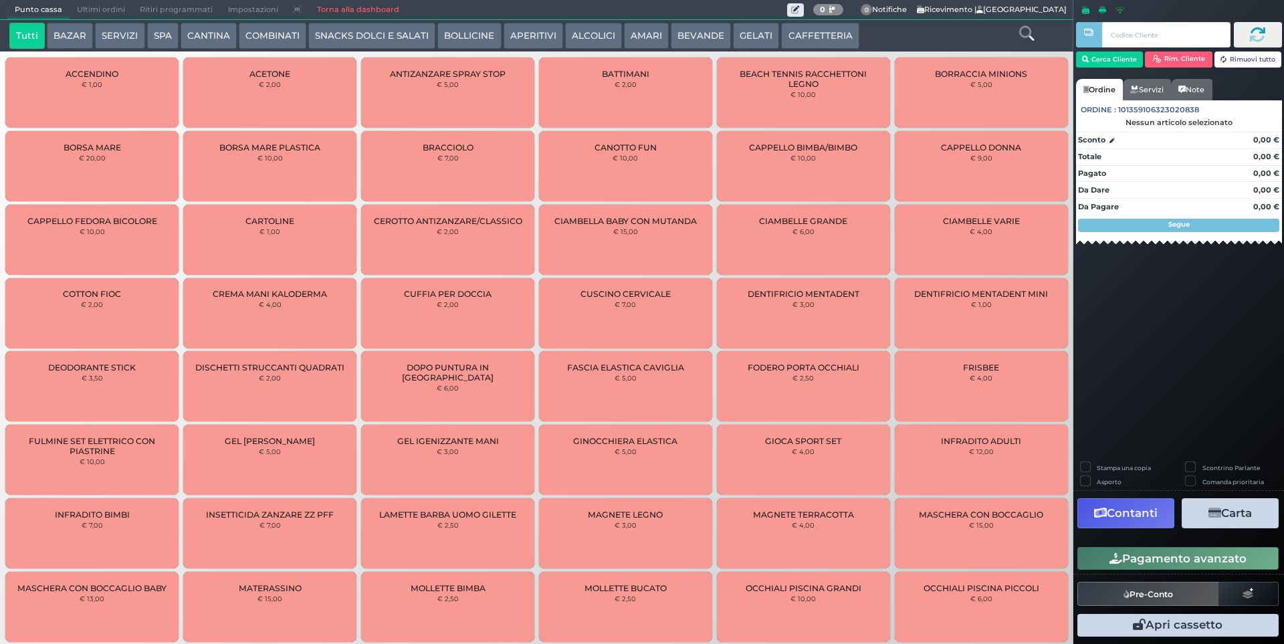
click at [106, 23] on button "SERVIZI" at bounding box center [119, 36] width 49 height 27
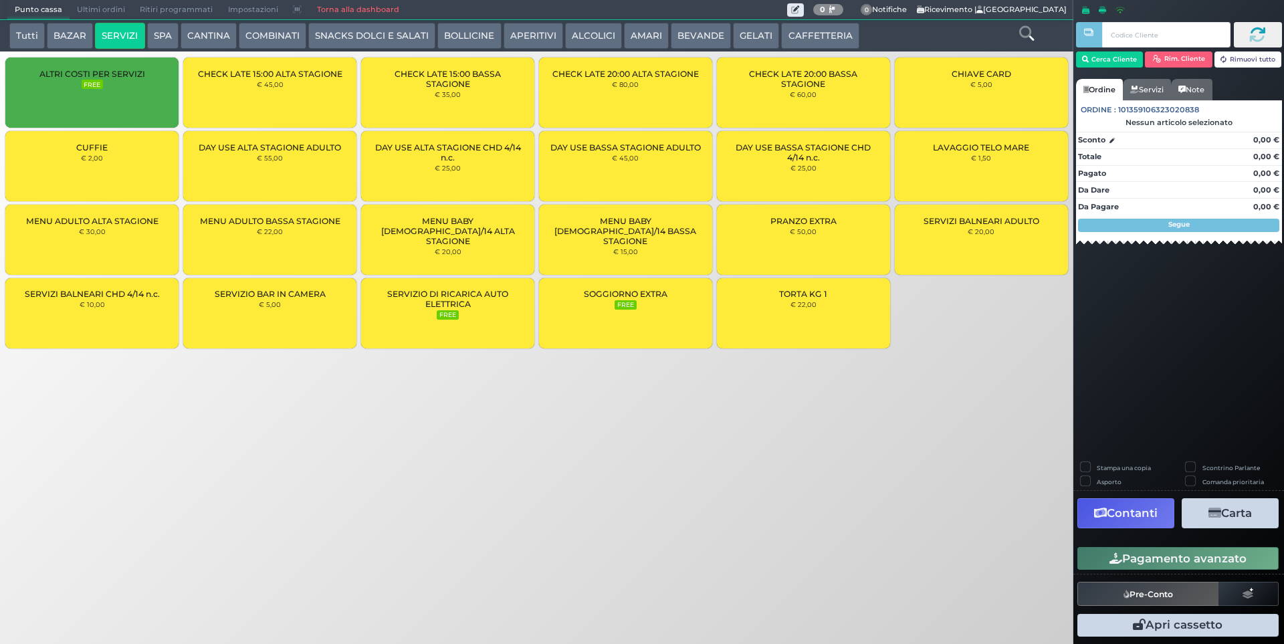
click at [95, 177] on div "CUFFIE € 2,00" at bounding box center [91, 166] width 173 height 70
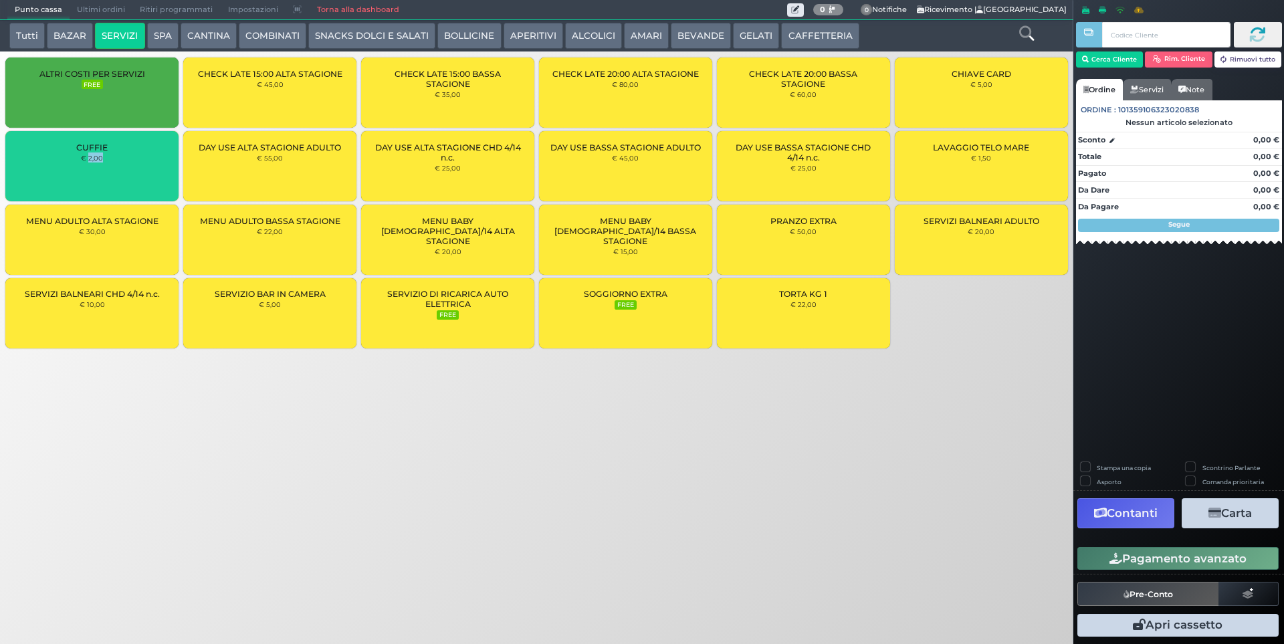
click at [95, 177] on div "CUFFIE € 2,00" at bounding box center [91, 166] width 173 height 70
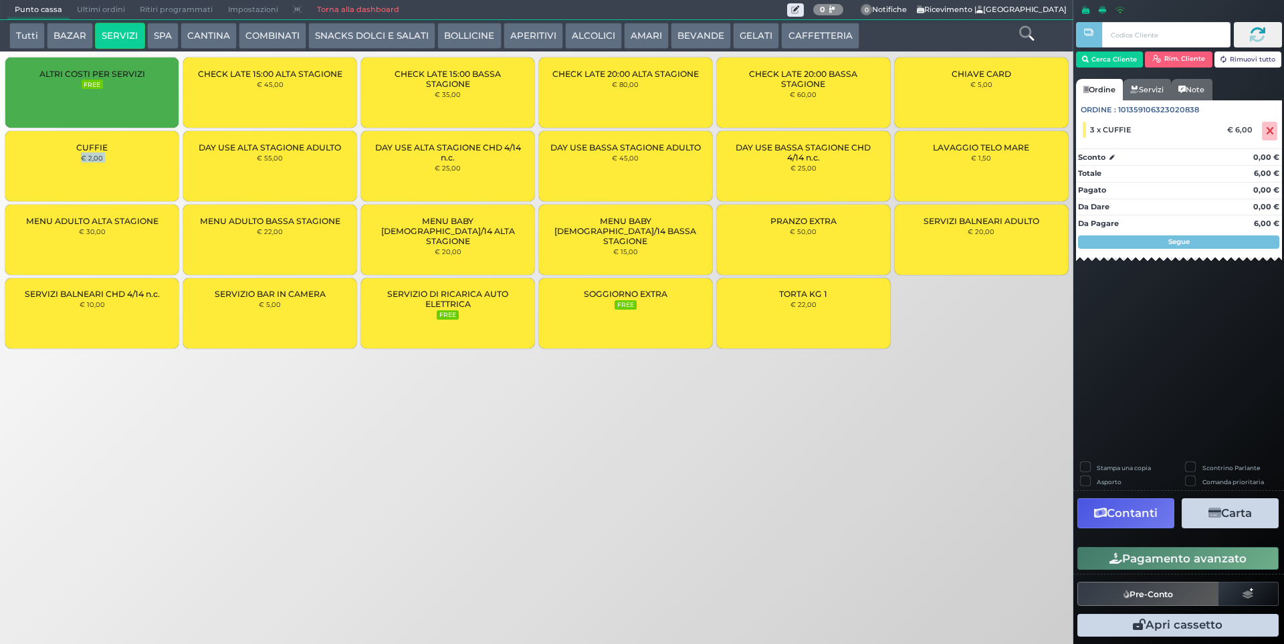
click at [1166, 562] on button "Pagamento avanzato" at bounding box center [1177, 558] width 201 height 23
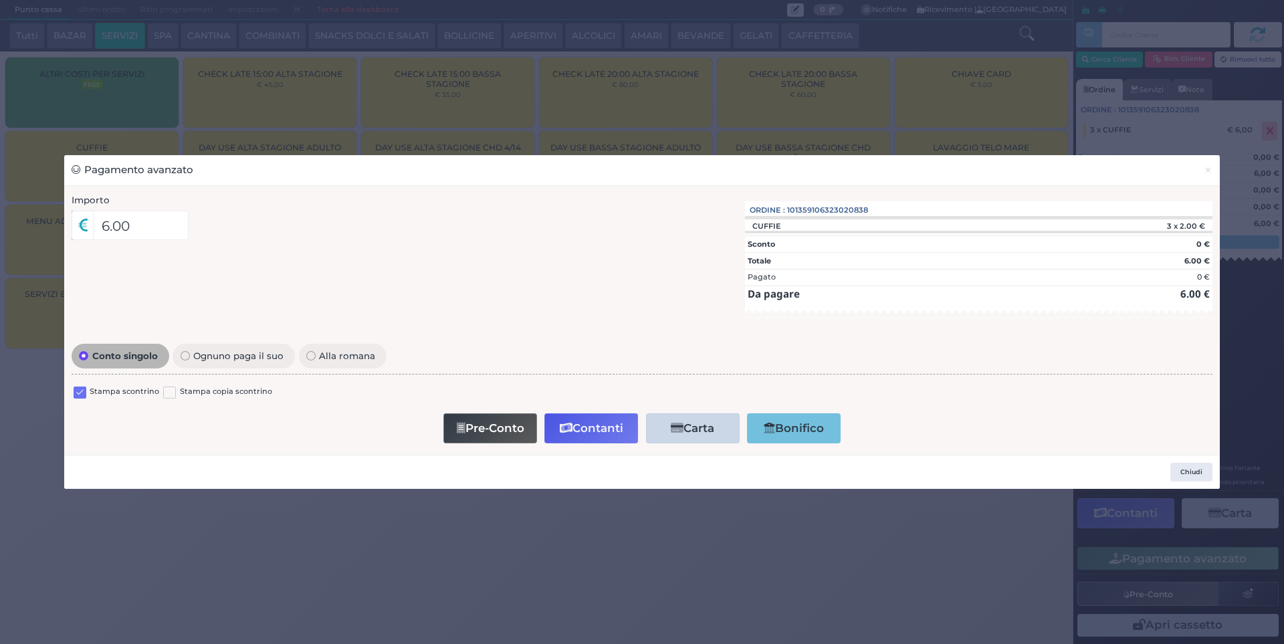
click at [88, 392] on div "Stampa scontrino" at bounding box center [117, 394] width 86 height 16
click at [80, 397] on label at bounding box center [80, 392] width 13 height 13
click at [0, 0] on input "checkbox" at bounding box center [0, 0] width 0 height 0
click at [586, 429] on button "Contanti" at bounding box center [591, 428] width 94 height 30
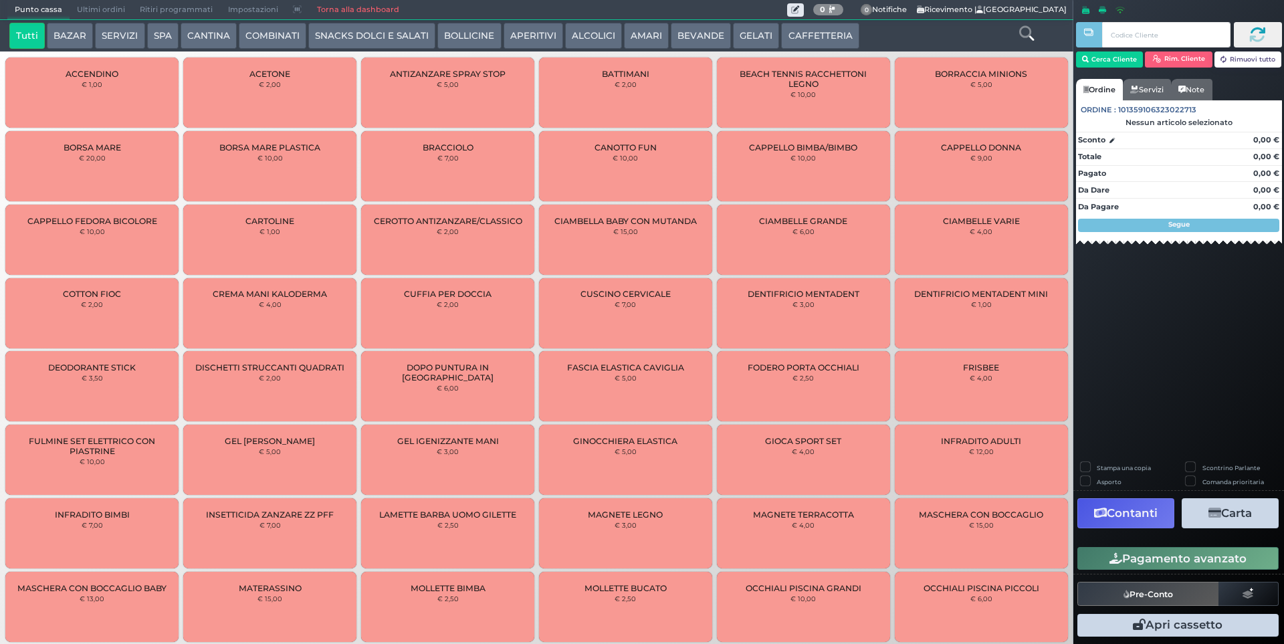
click at [102, 7] on span "Ultimi ordini" at bounding box center [101, 10] width 63 height 19
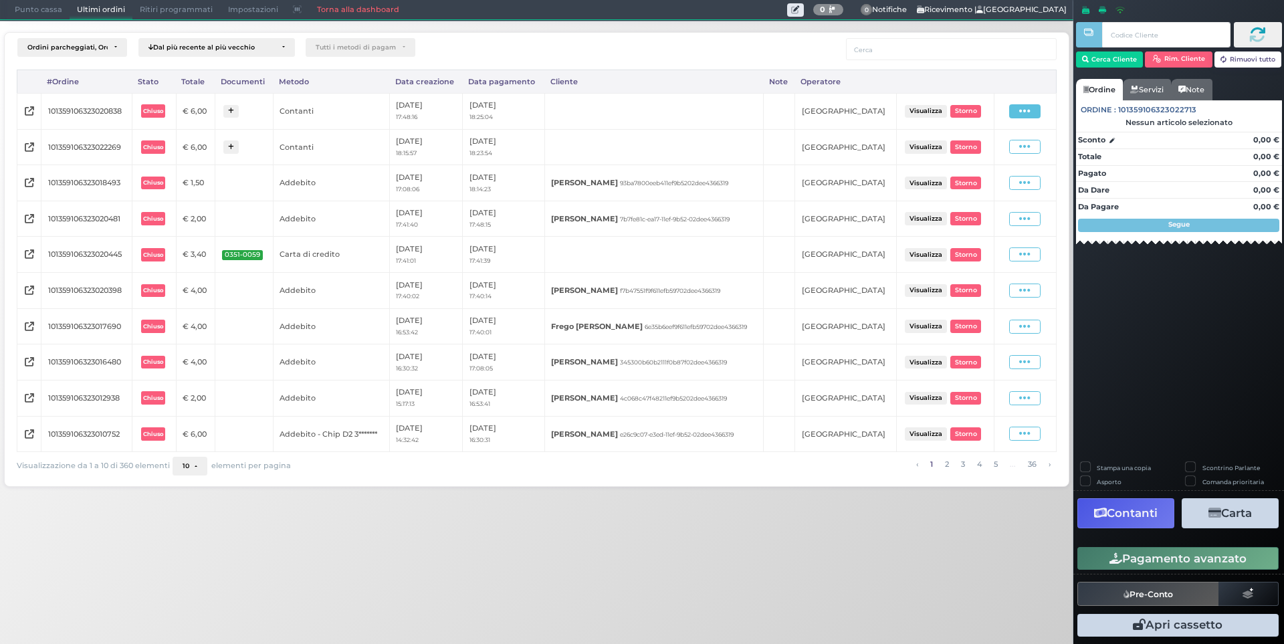
click at [1029, 113] on icon at bounding box center [1024, 111] width 11 height 13
click at [979, 140] on span "Ristampa Pre-Conto" at bounding box center [996, 149] width 55 height 23
click at [39, 11] on span "Punto cassa" at bounding box center [38, 10] width 62 height 19
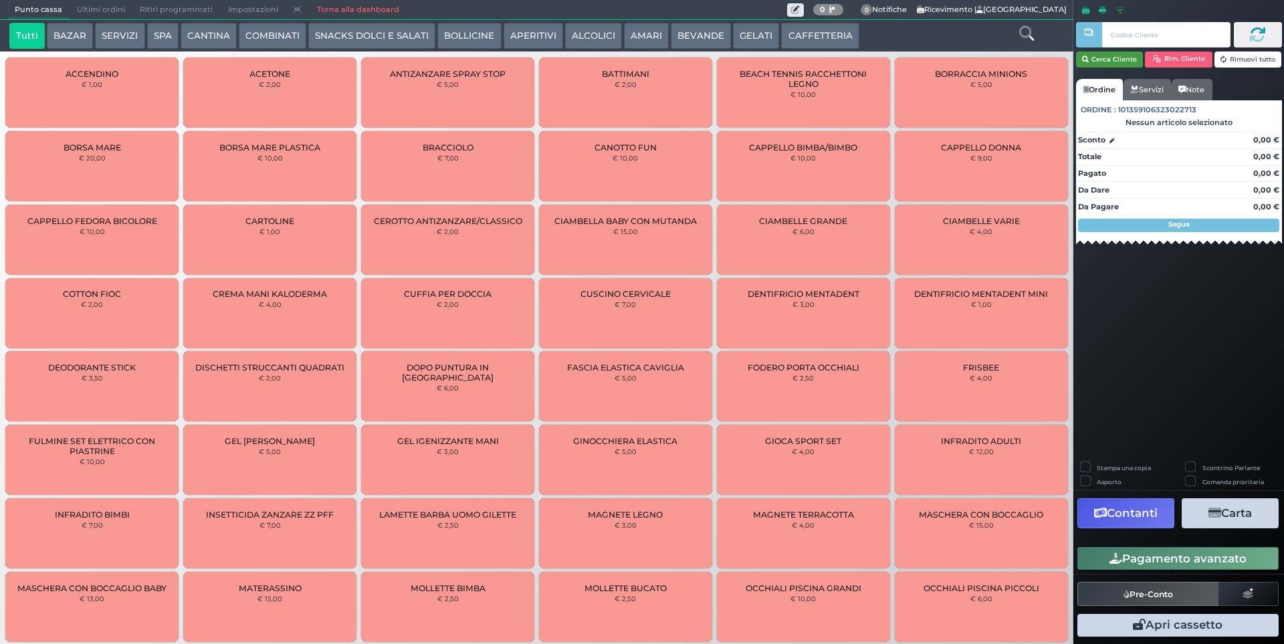
click at [1106, 56] on button "Cerca Cliente" at bounding box center [1110, 59] width 68 height 16
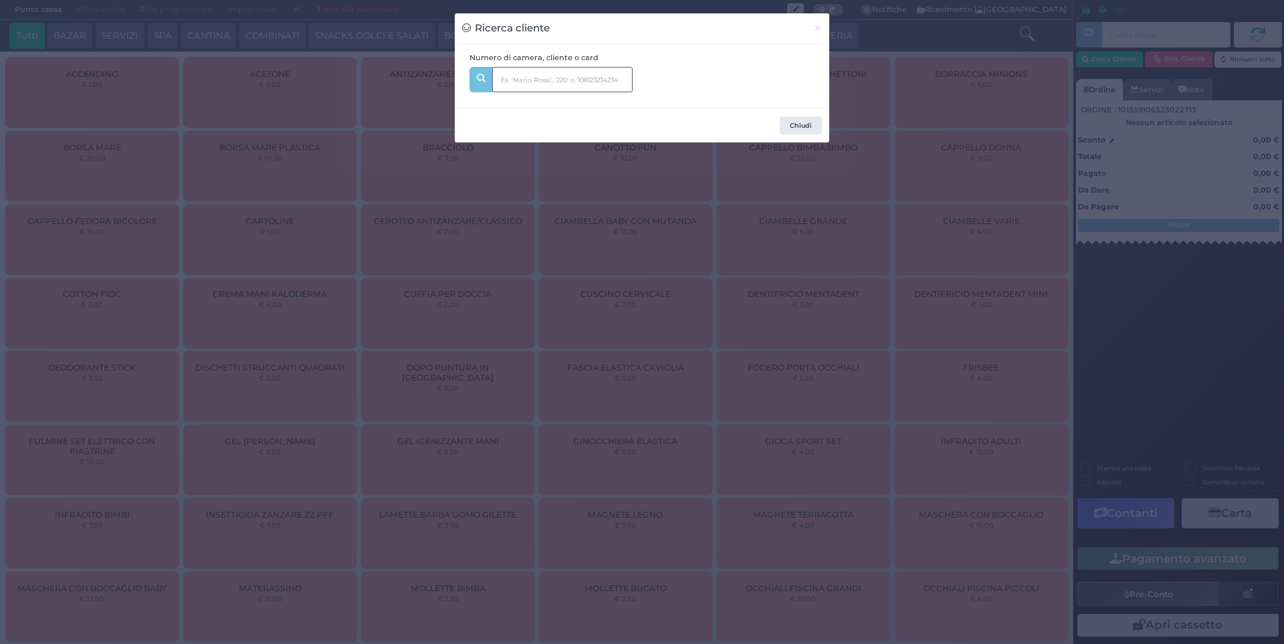
click at [578, 82] on input "text" at bounding box center [562, 79] width 140 height 25
type input "143"
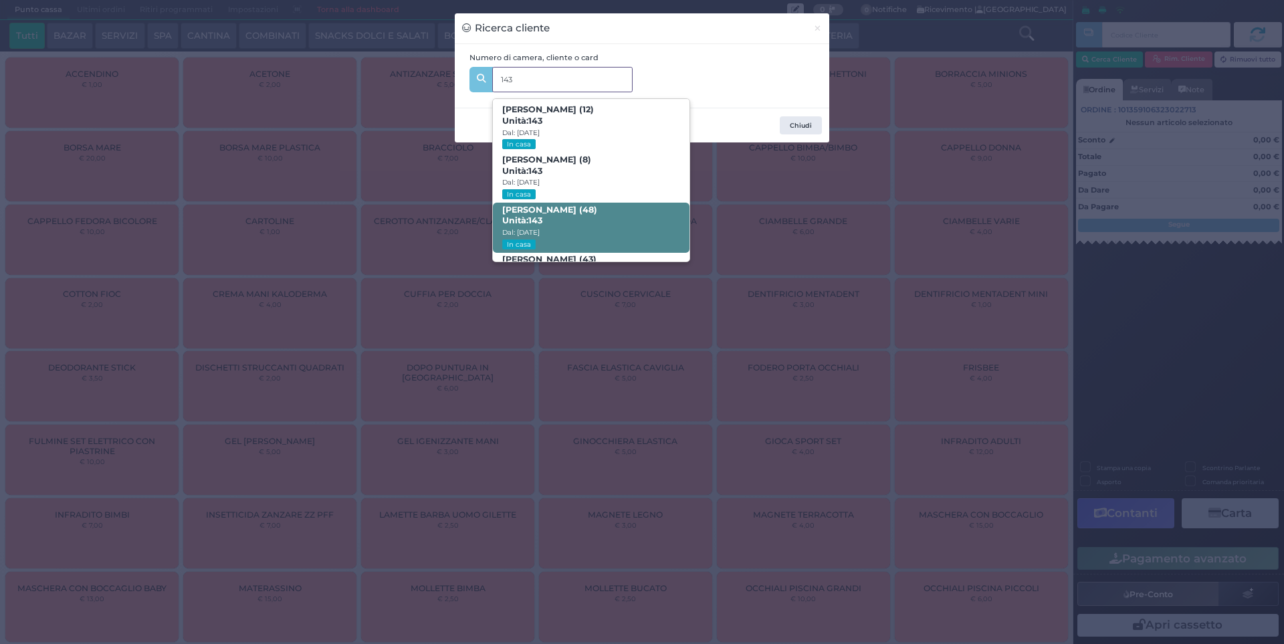
click at [583, 210] on b "DANILO BELLINI (48) Unità: 143" at bounding box center [549, 215] width 95 height 21
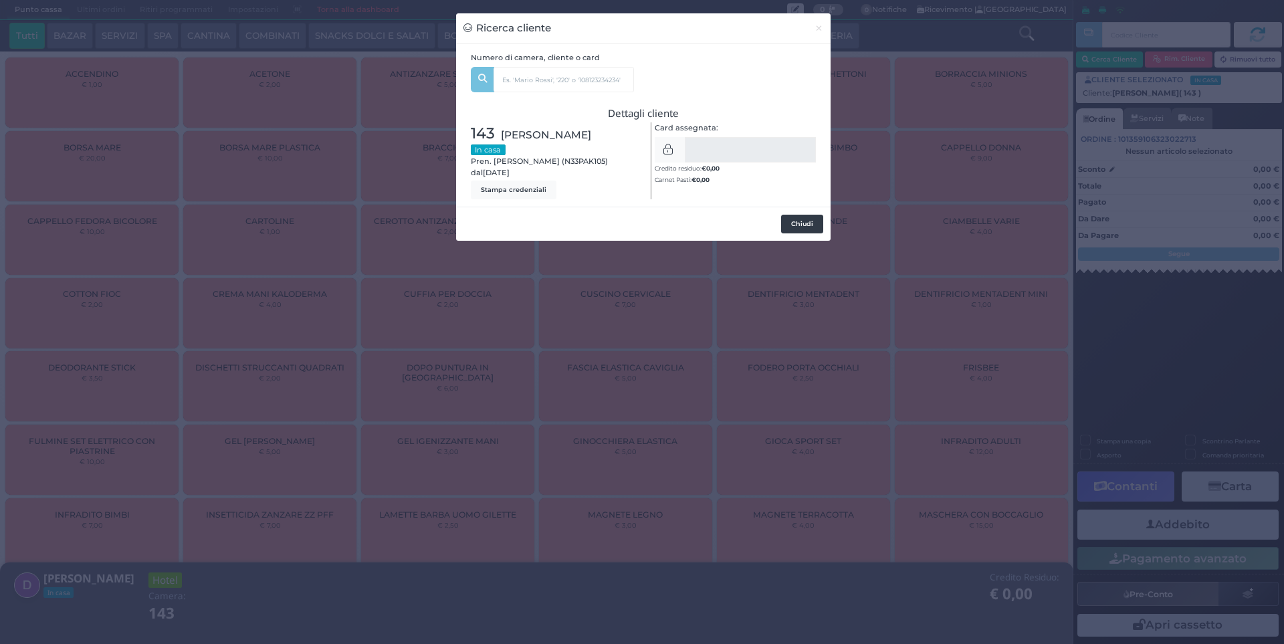
click at [798, 225] on button "Chiudi" at bounding box center [802, 224] width 42 height 19
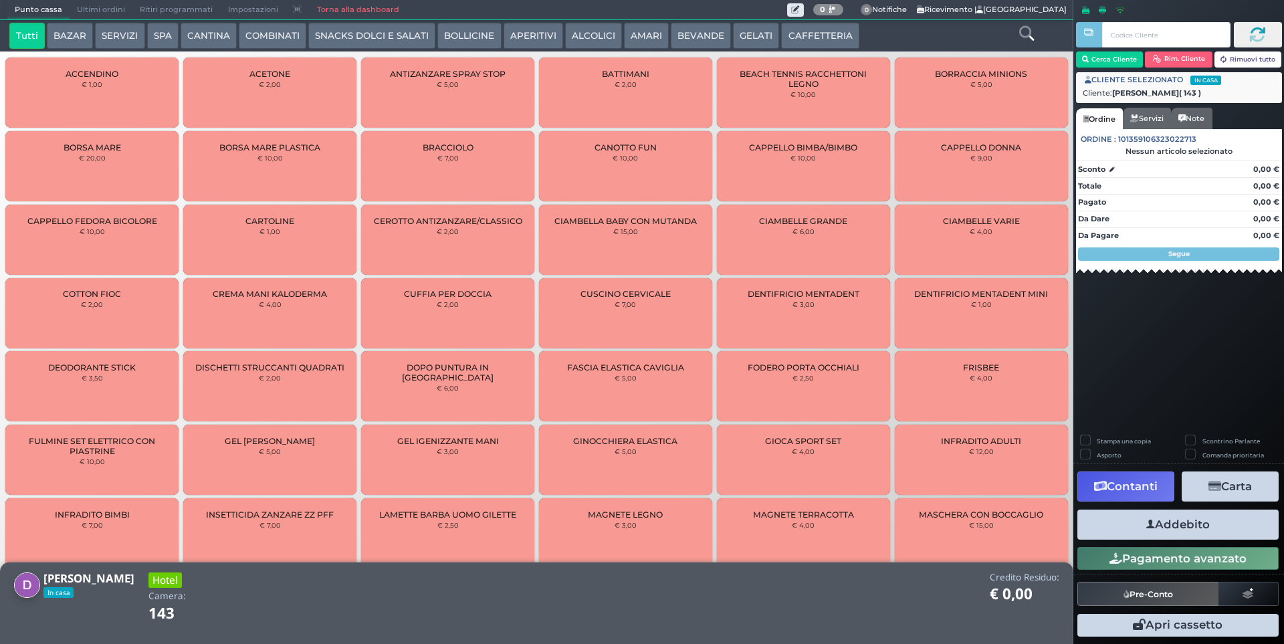
click at [108, 39] on button "SERVIZI" at bounding box center [119, 36] width 49 height 27
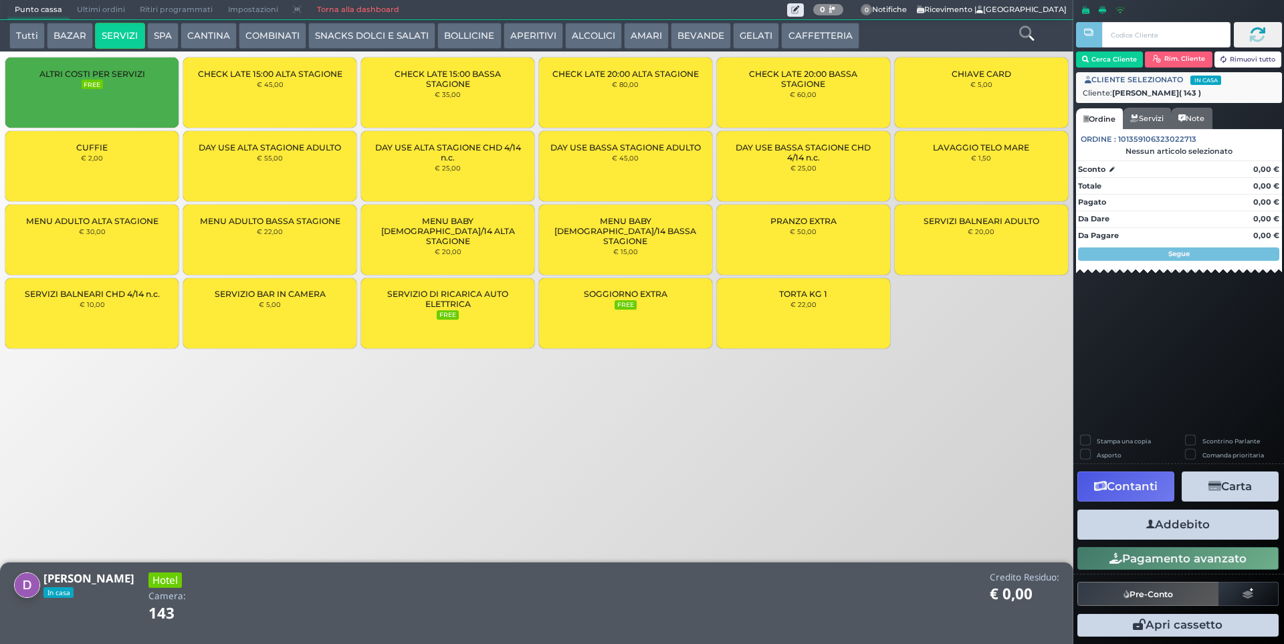
click at [89, 185] on div "CUFFIE € 2,00" at bounding box center [91, 166] width 173 height 70
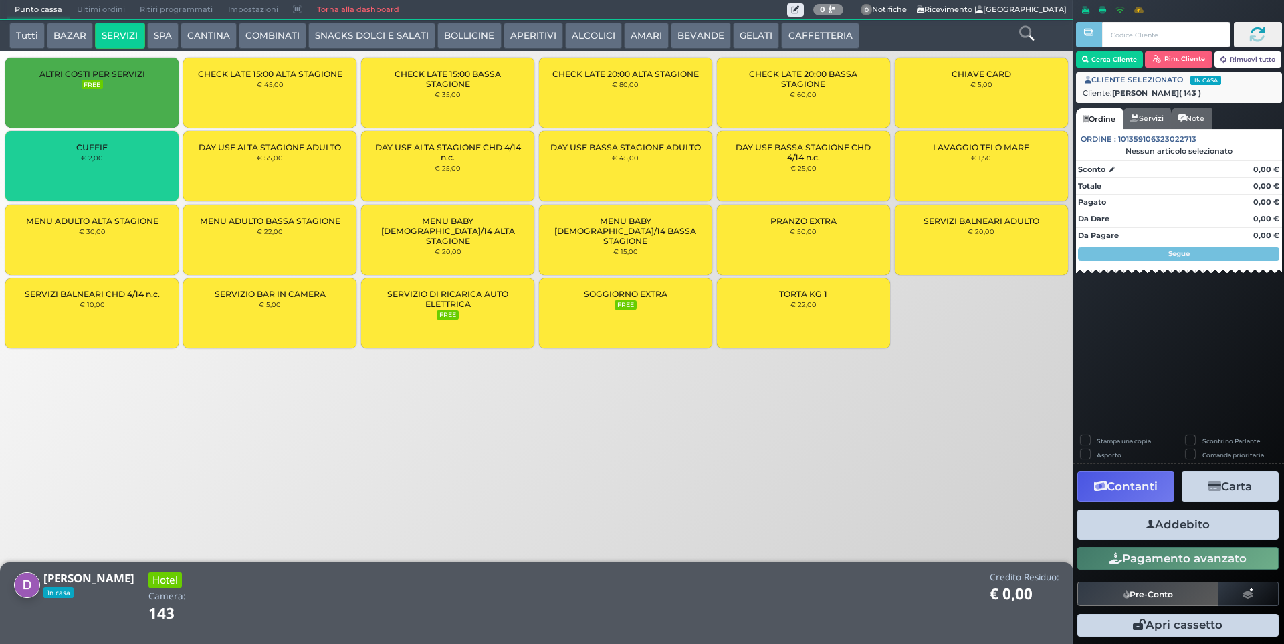
click at [78, 183] on div "CUFFIE € 2,00" at bounding box center [91, 166] width 173 height 70
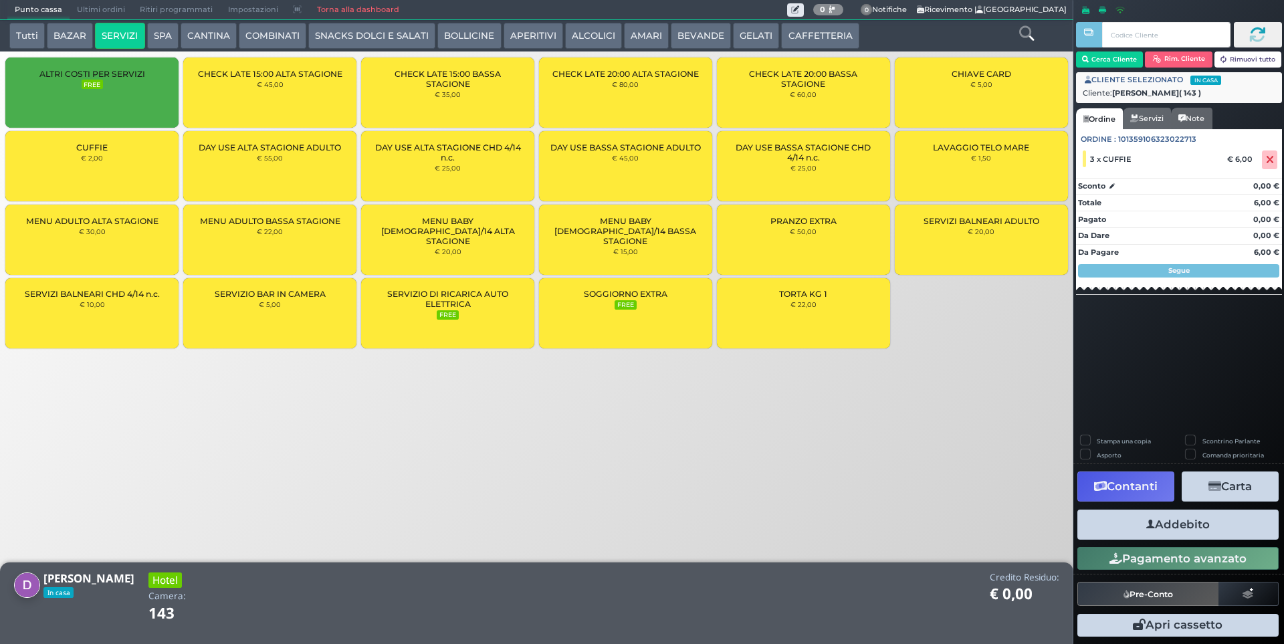
click at [1125, 531] on button "Addebito" at bounding box center [1177, 524] width 201 height 30
